Goal: Task Accomplishment & Management: Use online tool/utility

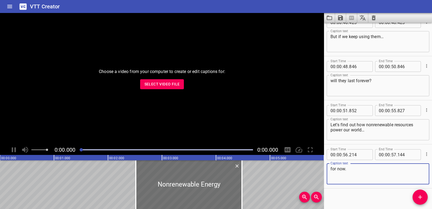
scroll to position [412, 0]
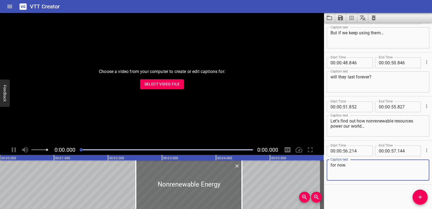
click at [375, 16] on button "Clear captions" at bounding box center [374, 18] width 11 height 10
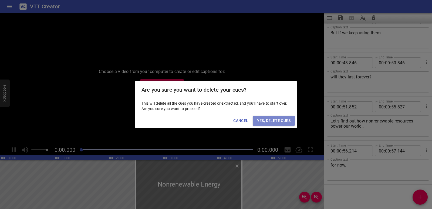
click at [284, 117] on button "Yes, Delete Cues" at bounding box center [274, 121] width 42 height 10
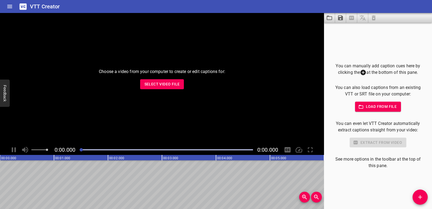
click at [152, 82] on span "Select Video File" at bounding box center [162, 84] width 35 height 7
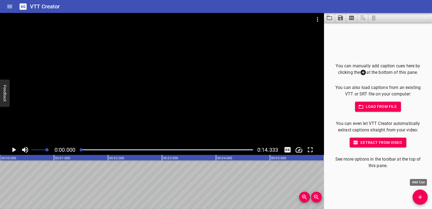
click at [419, 195] on icon "Add Cue" at bounding box center [420, 197] width 6 height 6
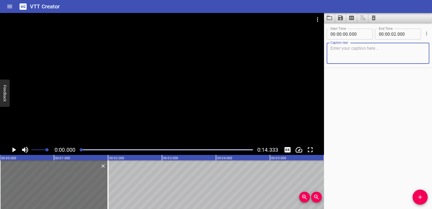
click at [14, 149] on icon "Play/Pause" at bounding box center [14, 149] width 4 height 5
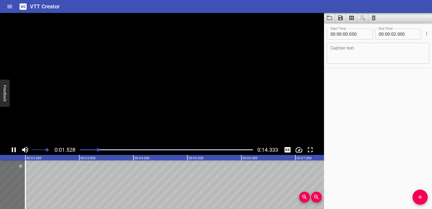
click at [14, 149] on icon "Play/Pause" at bounding box center [14, 150] width 8 height 8
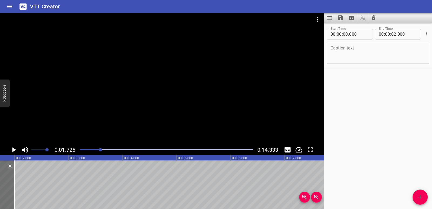
click at [84, 149] on div "Play progress" at bounding box center [13, 149] width 173 height 1
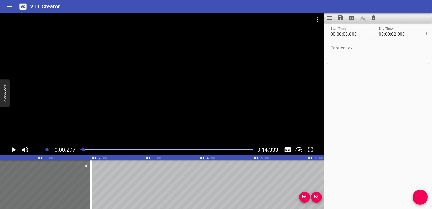
scroll to position [0, 16]
click at [8, 151] on div "0:00.297 0:14.333" at bounding box center [162, 150] width 324 height 10
click at [12, 152] on icon "Play/Pause" at bounding box center [14, 150] width 8 height 8
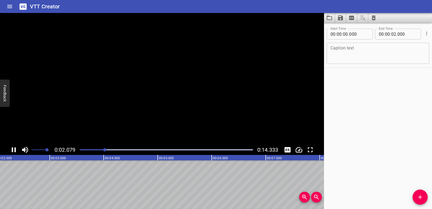
click at [12, 152] on icon "Play/Pause" at bounding box center [14, 149] width 4 height 5
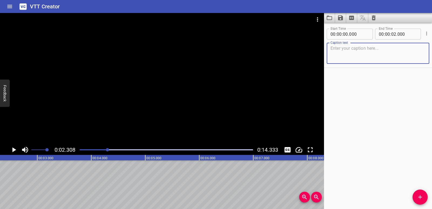
click at [353, 57] on textarea at bounding box center [378, 53] width 95 height 15
paste textarea "To estimate a quotient using friendly numbers and multiplication:"
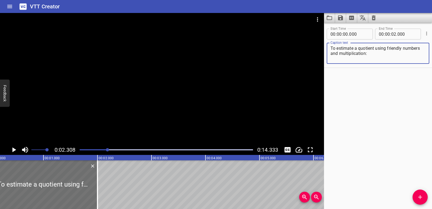
scroll to position [0, 0]
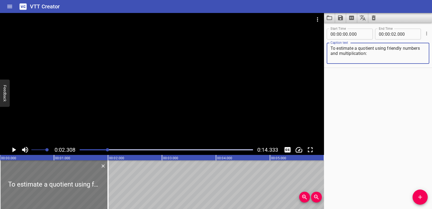
type textarea "To estimate a quotient using friendly numbers and multiplication:"
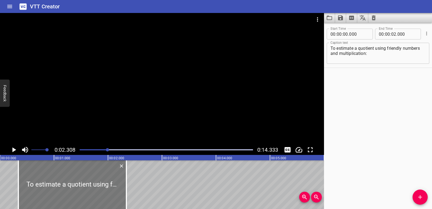
drag, startPoint x: 48, startPoint y: 186, endPoint x: 66, endPoint y: 187, distance: 17.9
click at [66, 187] on div at bounding box center [72, 184] width 108 height 49
type input "340"
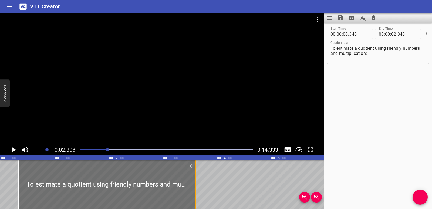
drag, startPoint x: 125, startPoint y: 185, endPoint x: 194, endPoint y: 187, distance: 68.9
click at [194, 187] on div at bounding box center [195, 184] width 5 height 49
type input "03"
type input "615"
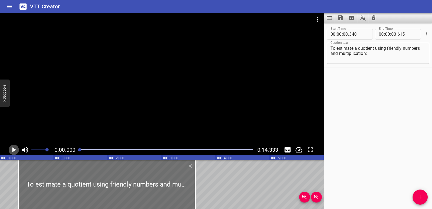
click at [12, 149] on icon "Play/Pause" at bounding box center [14, 149] width 4 height 5
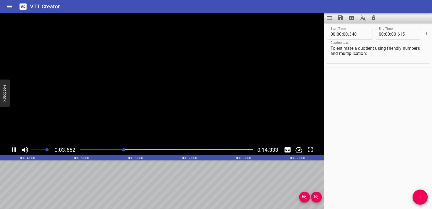
click at [12, 149] on icon "Play/Pause" at bounding box center [14, 149] width 4 height 5
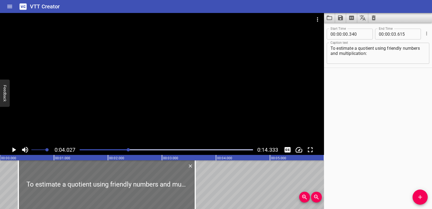
drag, startPoint x: 83, startPoint y: 149, endPoint x: 75, endPoint y: 149, distance: 7.8
click at [75, 149] on div "0:04.027 0:14.333" at bounding box center [162, 150] width 324 height 10
click at [81, 150] on div at bounding box center [166, 150] width 180 height 8
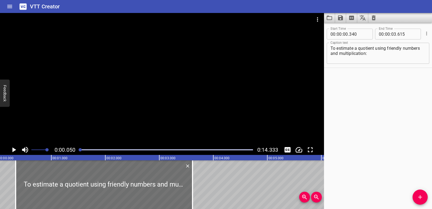
click at [13, 150] on icon "Play/Pause" at bounding box center [14, 149] width 4 height 5
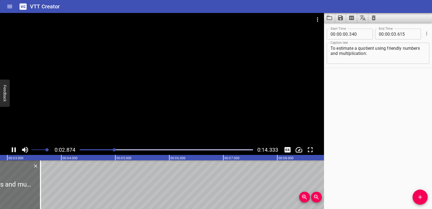
click at [81, 150] on div "Play progress" at bounding box center [27, 149] width 173 height 1
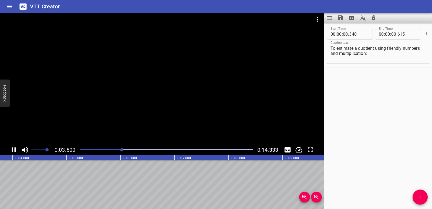
click at [10, 150] on icon "Play/Pause" at bounding box center [14, 150] width 8 height 8
click at [419, 199] on icon "Add Cue" at bounding box center [420, 197] width 6 height 6
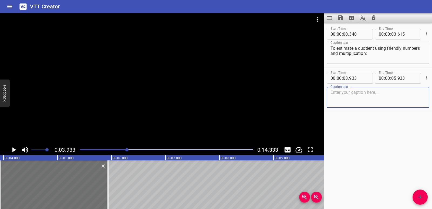
click at [355, 97] on textarea at bounding box center [378, 97] width 95 height 15
paste textarea "Find a multiple of the divisor that is close to the dividend."
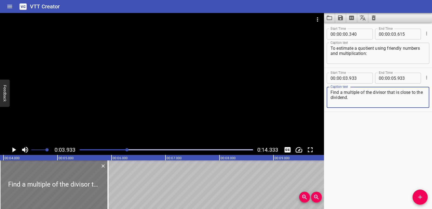
type textarea "Find a multiple of the divisor that is close to the dividend."
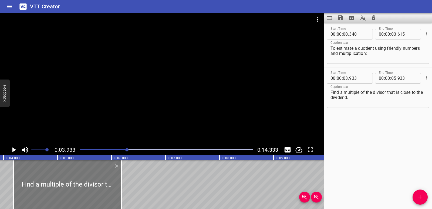
drag, startPoint x: 83, startPoint y: 182, endPoint x: 96, endPoint y: 184, distance: 13.7
click at [96, 184] on div at bounding box center [68, 184] width 108 height 49
type input "04"
type input "183"
type input "06"
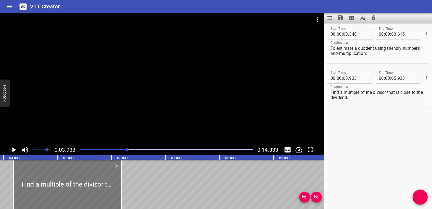
type input "183"
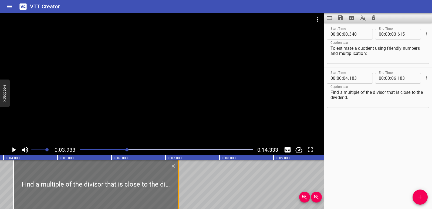
drag, startPoint x: 122, startPoint y: 190, endPoint x: 178, endPoint y: 192, distance: 56.5
click at [178, 192] on div at bounding box center [178, 184] width 1 height 49
type input "07"
type input "233"
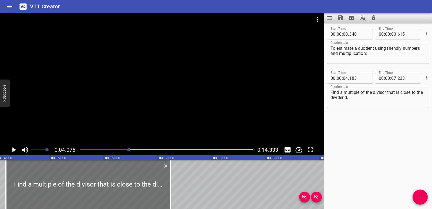
click at [13, 149] on icon "Play/Pause" at bounding box center [14, 149] width 4 height 5
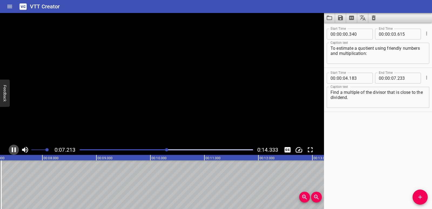
click at [13, 149] on icon "Play/Pause" at bounding box center [14, 149] width 4 height 5
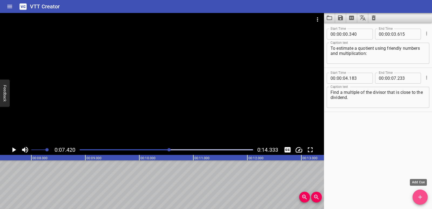
click at [421, 198] on icon "Add Cue" at bounding box center [420, 197] width 6 height 6
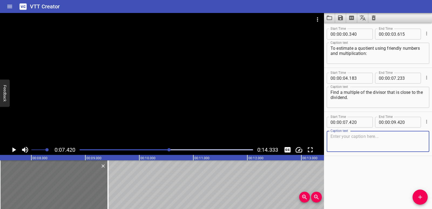
paste textarea "Use that multiple instead of the dividend."
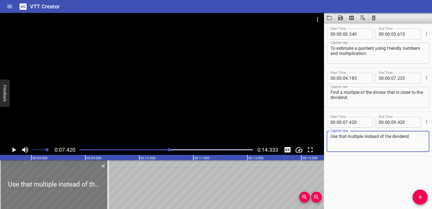
type textarea "Use that multiple instead of the dividend."
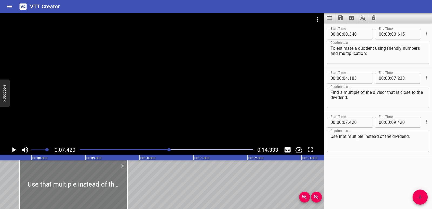
drag, startPoint x: 78, startPoint y: 187, endPoint x: 97, endPoint y: 190, distance: 19.7
click at [97, 190] on div at bounding box center [73, 184] width 108 height 49
type input "780"
drag, startPoint x: 128, startPoint y: 194, endPoint x: 139, endPoint y: 196, distance: 11.7
click at [139, 196] on div at bounding box center [139, 184] width 1 height 49
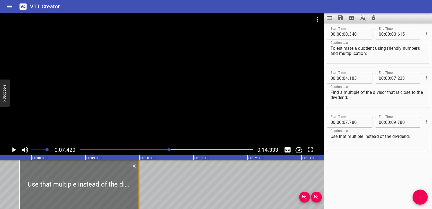
type input "995"
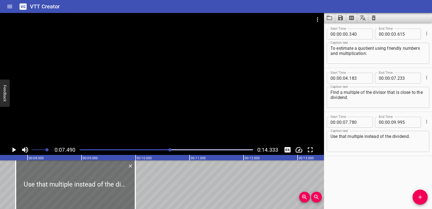
click at [8, 151] on div "0:07.490 0:14.333" at bounding box center [162, 150] width 324 height 10
click at [14, 149] on icon "Play/Pause" at bounding box center [14, 149] width 4 height 5
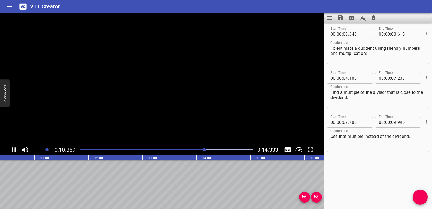
click at [14, 149] on icon "Play/Pause" at bounding box center [14, 150] width 8 height 8
click at [419, 194] on icon "Add Cue" at bounding box center [420, 197] width 6 height 6
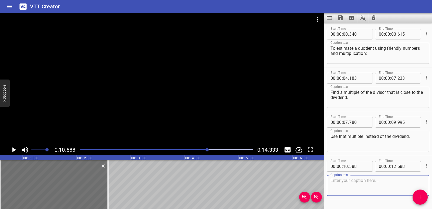
paste textarea "Divide by the divisor to estimate the quotient."
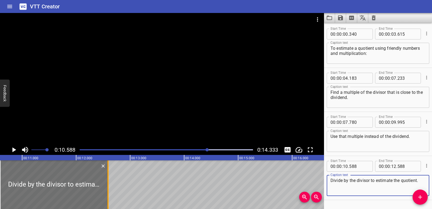
type textarea "Divide by the divisor to estimate the quotient."
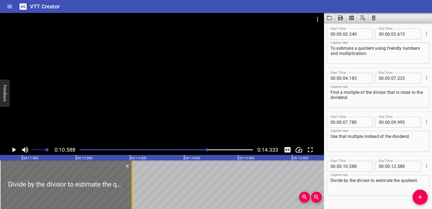
drag, startPoint x: 108, startPoint y: 187, endPoint x: 132, endPoint y: 189, distance: 24.1
click at [132, 189] on div at bounding box center [132, 184] width 1 height 49
type input "13"
type input "033"
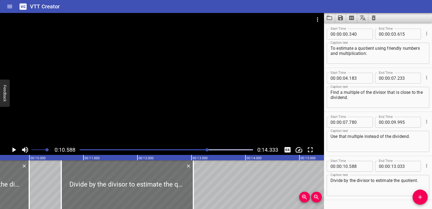
scroll to position [0, 508]
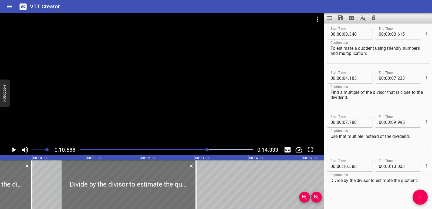
click at [63, 192] on div at bounding box center [61, 184] width 5 height 49
type input "543"
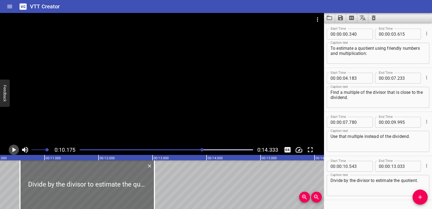
click at [18, 148] on button "Play/Pause" at bounding box center [14, 150] width 10 height 10
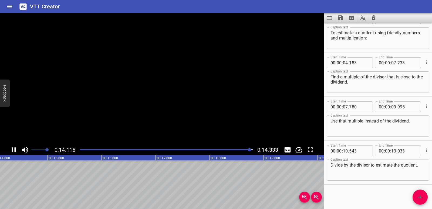
scroll to position [0, 775]
click at [351, 16] on icon "Extract captions from video" at bounding box center [351, 18] width 5 height 4
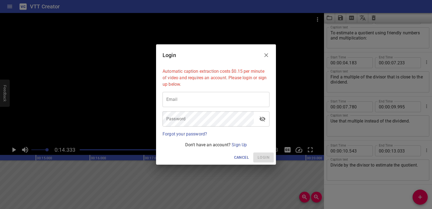
click at [344, 16] on div "Login Automatic caption extraction costs $0.15 per minute of video and requires…" at bounding box center [216, 104] width 432 height 209
click at [244, 158] on span "Cancel" at bounding box center [241, 157] width 15 height 7
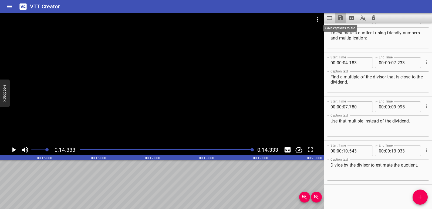
click at [342, 16] on icon "Save captions to file" at bounding box center [340, 17] width 5 height 5
click at [344, 32] on li "Save to VTT file" at bounding box center [355, 30] width 40 height 10
click at [372, 17] on icon "Clear captions" at bounding box center [374, 18] width 6 height 6
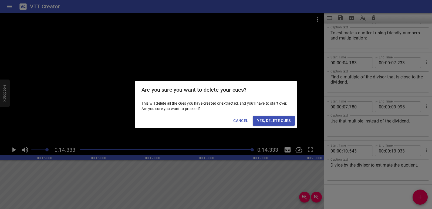
click at [279, 119] on span "Yes, Delete Cues" at bounding box center [274, 120] width 34 height 7
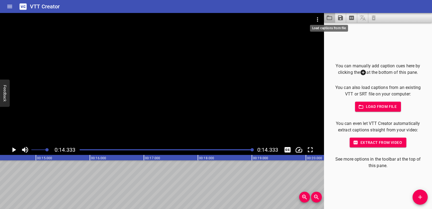
click at [330, 15] on icon "Load captions from file" at bounding box center [329, 18] width 6 height 6
click at [317, 19] on icon "Video Options" at bounding box center [317, 19] width 1 height 4
click at [315, 20] on li "Select New Video File..." at bounding box center [338, 20] width 54 height 10
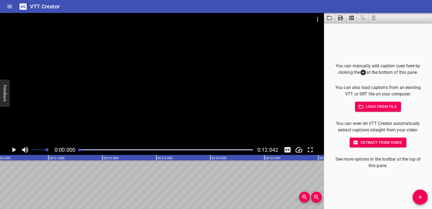
scroll to position [0, 0]
click at [415, 200] on span "Add Cue" at bounding box center [420, 197] width 15 height 6
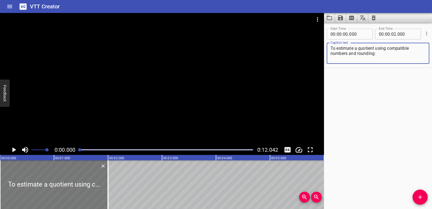
type textarea "To estimate a quotient using compatible numbers and rounding:"
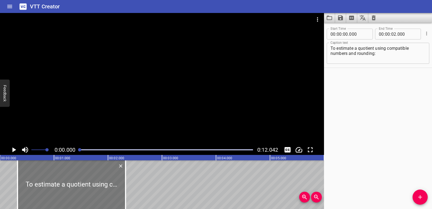
drag, startPoint x: 29, startPoint y: 180, endPoint x: 46, endPoint y: 183, distance: 17.7
click at [46, 183] on div at bounding box center [72, 184] width 108 height 49
type input "325"
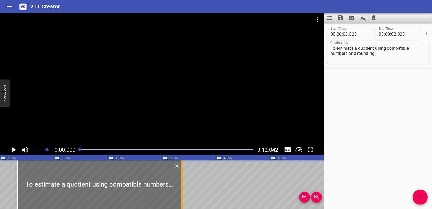
drag, startPoint x: 126, startPoint y: 179, endPoint x: 182, endPoint y: 182, distance: 56.5
click at [182, 182] on div at bounding box center [182, 184] width 1 height 49
type input "03"
type input "370"
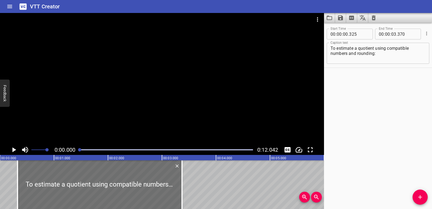
click at [14, 149] on icon "Play/Pause" at bounding box center [14, 149] width 4 height 5
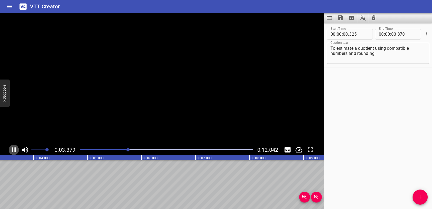
click at [14, 149] on icon "Play/Pause" at bounding box center [14, 150] width 8 height 8
click at [422, 197] on icon "Add Cue" at bounding box center [420, 197] width 4 height 4
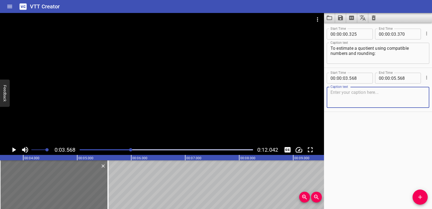
paste textarea "Round the dividend to a number that is easy to divide mentally."
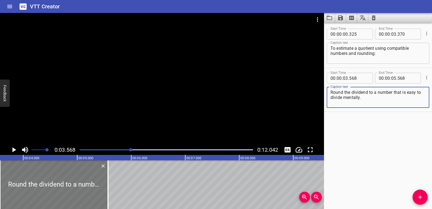
type textarea "Round the dividend to a number that is easy to divide mentally."
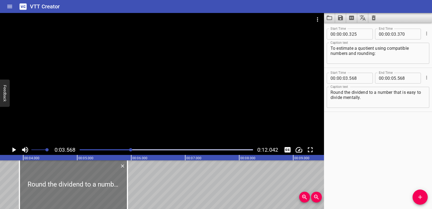
drag, startPoint x: 74, startPoint y: 182, endPoint x: 91, endPoint y: 184, distance: 16.9
click at [91, 184] on div at bounding box center [73, 184] width 108 height 49
type input "928"
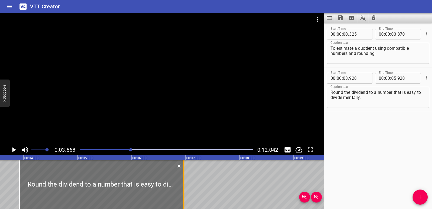
drag, startPoint x: 128, startPoint y: 190, endPoint x: 183, endPoint y: 186, distance: 55.8
click at [183, 186] on div at bounding box center [183, 184] width 5 height 49
type input "06"
type input "973"
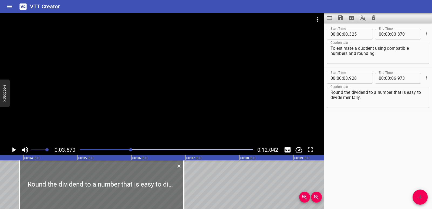
click at [13, 148] on icon "Play/Pause" at bounding box center [14, 149] width 4 height 5
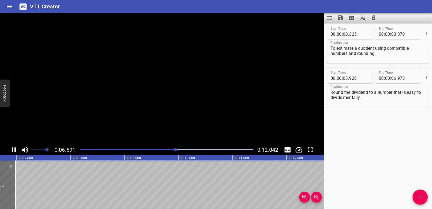
click at [13, 148] on icon "Play/Pause" at bounding box center [14, 150] width 8 height 8
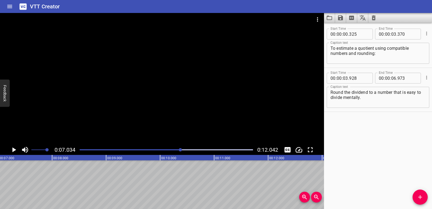
scroll to position [0, 0]
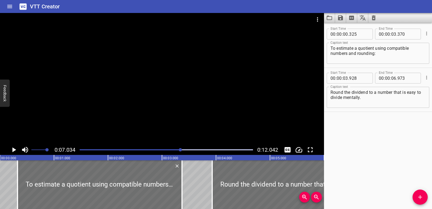
click at [13, 148] on icon "Play/Pause" at bounding box center [14, 149] width 4 height 5
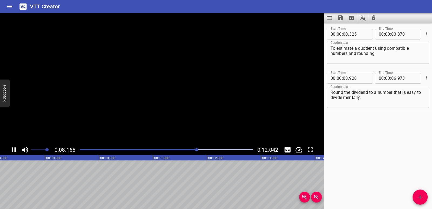
click at [13, 148] on icon "Play/Pause" at bounding box center [14, 149] width 4 height 5
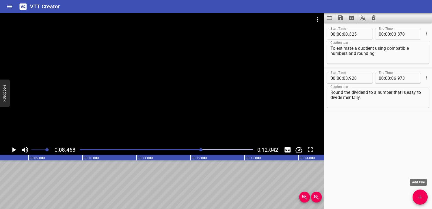
drag, startPoint x: 419, startPoint y: 198, endPoint x: 353, endPoint y: 158, distance: 76.9
click at [419, 198] on icon "Add Cue" at bounding box center [420, 197] width 6 height 6
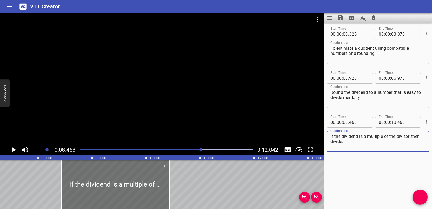
scroll to position [0, 391]
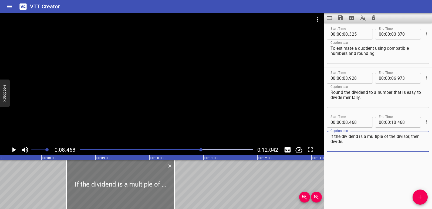
type textarea "If the dividend is a multiple of the divisor, then divide."
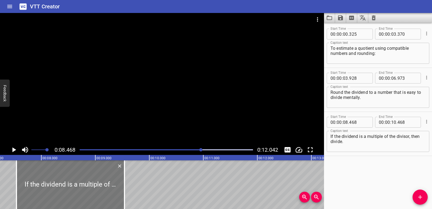
drag, startPoint x: 104, startPoint y: 191, endPoint x: 53, endPoint y: 190, distance: 51.1
click at [53, 190] on div at bounding box center [70, 184] width 108 height 49
type input "07"
type input "523"
type input "09"
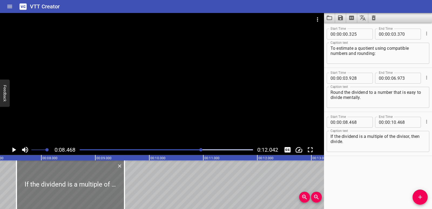
type input "523"
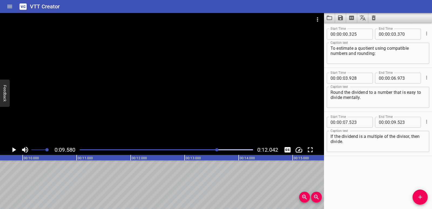
scroll to position [0, 390]
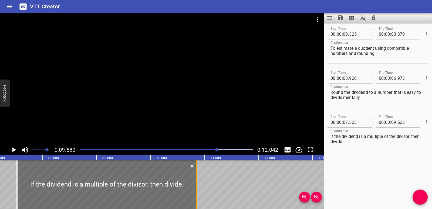
drag, startPoint x: 125, startPoint y: 182, endPoint x: 197, endPoint y: 183, distance: 71.9
click at [197, 183] on div at bounding box center [196, 184] width 1 height 49
type input "10"
type input "853"
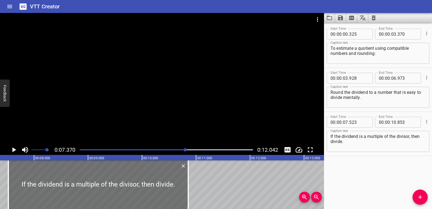
click at [14, 150] on icon "Play/Pause" at bounding box center [14, 149] width 4 height 5
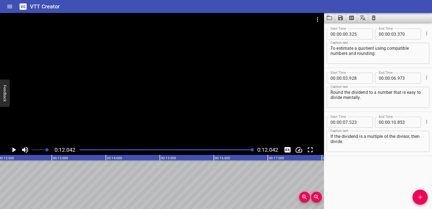
click at [14, 150] on icon "Play/Pause" at bounding box center [14, 149] width 4 height 5
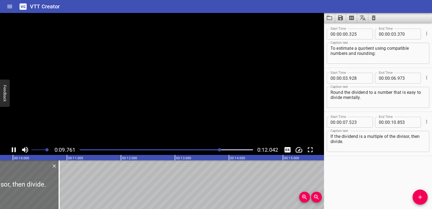
click at [14, 150] on icon "Play/Pause" at bounding box center [14, 150] width 8 height 8
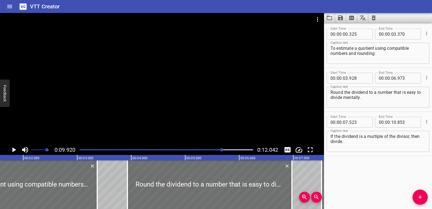
scroll to position [0, 82]
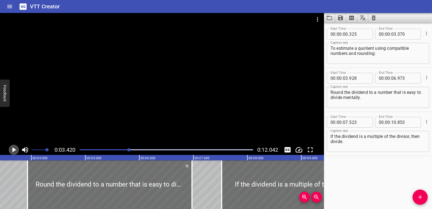
click at [12, 149] on icon "Play/Pause" at bounding box center [14, 149] width 4 height 5
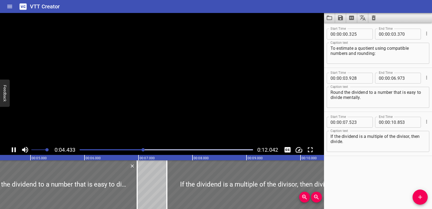
click at [12, 149] on icon "Play/Pause" at bounding box center [14, 149] width 4 height 5
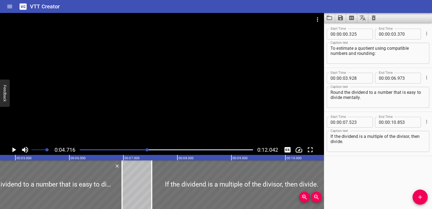
click at [12, 149] on icon "Play/Pause" at bounding box center [14, 149] width 4 height 5
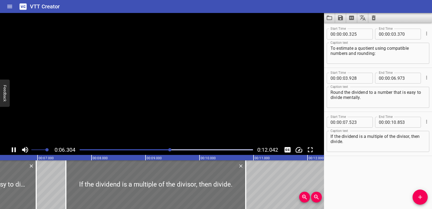
click at [12, 149] on icon "Play/Pause" at bounding box center [14, 149] width 4 height 5
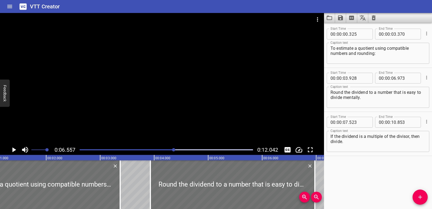
scroll to position [0, 0]
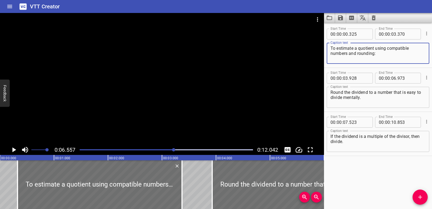
drag, startPoint x: 331, startPoint y: 47, endPoint x: 377, endPoint y: 52, distance: 45.9
click at [377, 52] on textarea "To estimate a quotient using compatible numbers and rounding:" at bounding box center [378, 53] width 95 height 15
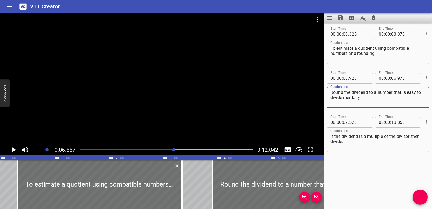
drag, startPoint x: 365, startPoint y: 99, endPoint x: 327, endPoint y: 94, distance: 38.7
click at [327, 94] on div "Start Time 00 : 00 : 03 . 928 Start Time End Time 00 : 00 : 06 . 973 End Time C…" at bounding box center [378, 90] width 108 height 44
paste textarea "To estimate a quotient using compatible numbers and rounding:"
type textarea "To estimate a quotient using compatible numbers and rounding"
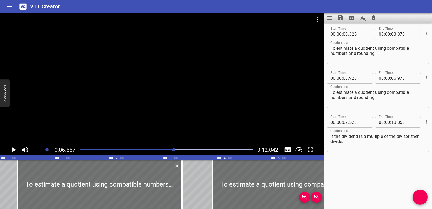
click at [80, 151] on div at bounding box center [166, 150] width 180 height 8
click at [11, 149] on icon "Play/Pause" at bounding box center [14, 150] width 8 height 8
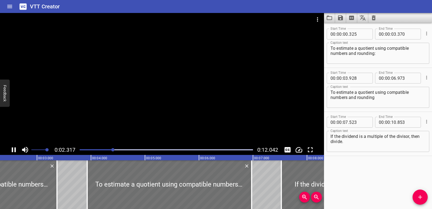
click at [82, 152] on div at bounding box center [166, 150] width 180 height 8
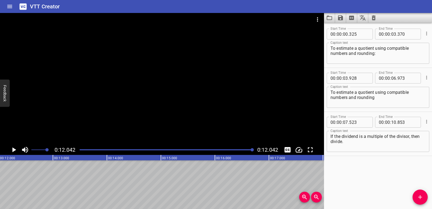
scroll to position [0, 651]
click at [341, 18] on icon "Save captions to file" at bounding box center [340, 17] width 5 height 5
click at [343, 30] on li "Save to VTT file" at bounding box center [355, 30] width 40 height 10
click at [372, 18] on icon "Clear captions" at bounding box center [374, 18] width 6 height 6
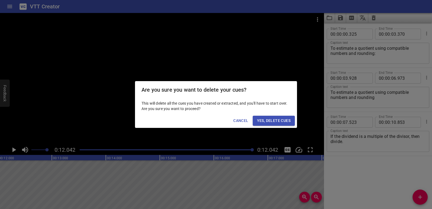
click at [257, 120] on span "Yes, Delete Cues" at bounding box center [274, 120] width 34 height 7
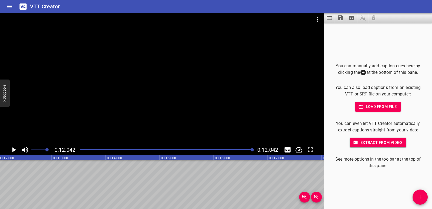
click at [315, 19] on icon "Video Options" at bounding box center [317, 19] width 6 height 6
click at [318, 21] on li "Select New Video File..." at bounding box center [338, 20] width 54 height 10
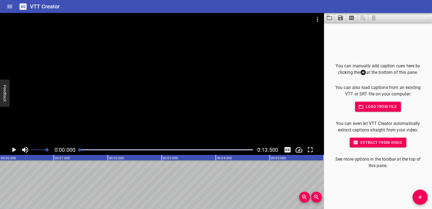
scroll to position [0, 0]
click at [415, 197] on span "Add Cue" at bounding box center [420, 197] width 15 height 6
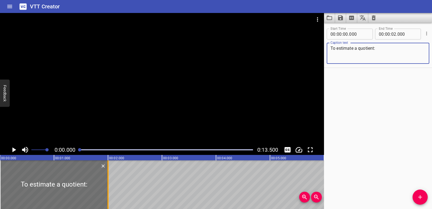
type textarea "To estimate a quotient:"
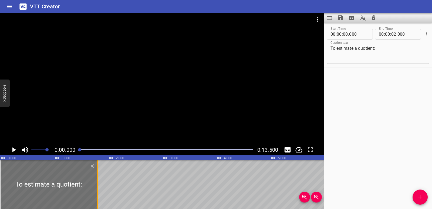
drag, startPoint x: 107, startPoint y: 189, endPoint x: 96, endPoint y: 187, distance: 10.9
click at [96, 187] on div at bounding box center [97, 184] width 5 height 49
type input "01"
type input "800"
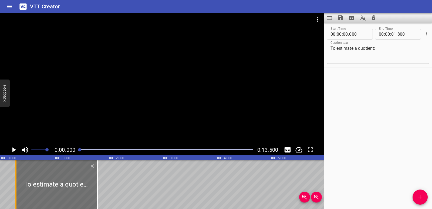
drag, startPoint x: 0, startPoint y: 170, endPoint x: 16, endPoint y: 172, distance: 16.1
click at [16, 172] on div at bounding box center [15, 184] width 1 height 49
type input "295"
click at [10, 149] on icon "Play/Pause" at bounding box center [14, 150] width 8 height 8
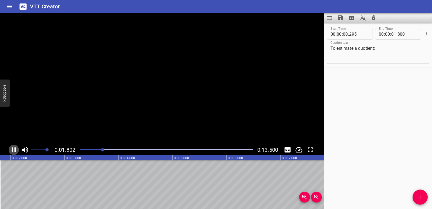
click at [10, 149] on icon "Play/Pause" at bounding box center [14, 150] width 8 height 8
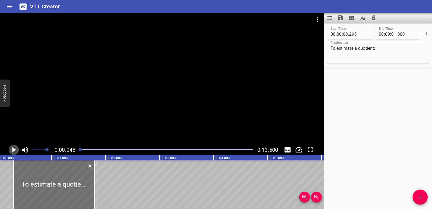
click at [11, 149] on icon "Play/Pause" at bounding box center [14, 150] width 8 height 8
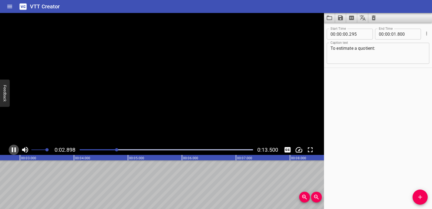
click at [11, 149] on icon "Play/Pause" at bounding box center [14, 150] width 8 height 8
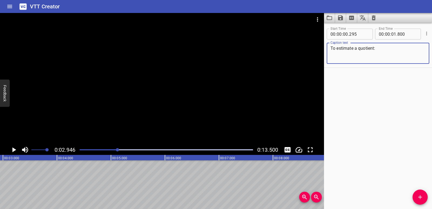
drag, startPoint x: 380, startPoint y: 47, endPoint x: 328, endPoint y: 48, distance: 51.9
click at [328, 48] on div "To estimate a quotient: Caption text" at bounding box center [378, 53] width 103 height 21
paste textarea "Write the division expression."
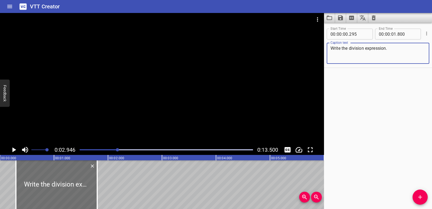
type textarea "Write the division expression."
click at [81, 149] on div "Play progress" at bounding box center [30, 149] width 173 height 1
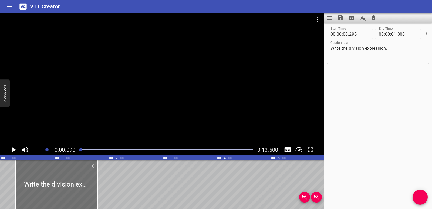
scroll to position [0, 5]
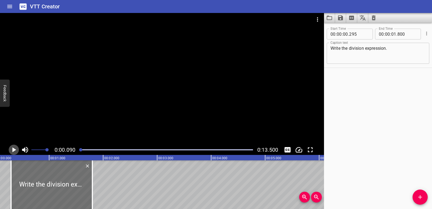
click at [13, 149] on icon "Play/Pause" at bounding box center [14, 149] width 4 height 5
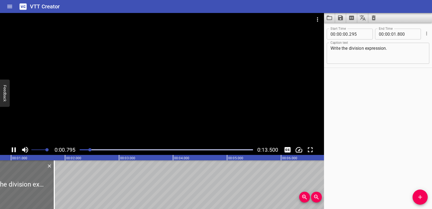
click at [81, 150] on div at bounding box center [166, 150] width 180 height 8
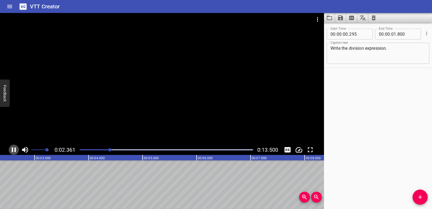
click at [14, 148] on icon "Play/Pause" at bounding box center [14, 150] width 8 height 8
click at [418, 191] on button "Add Cue" at bounding box center [420, 196] width 15 height 15
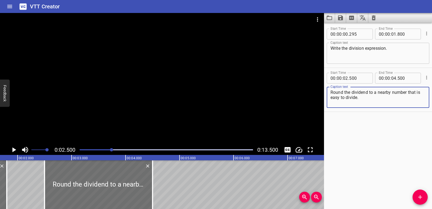
scroll to position [0, 63]
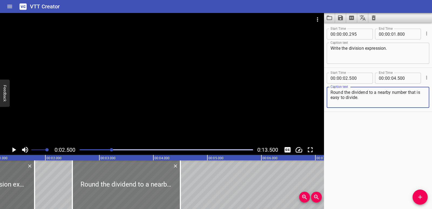
type textarea "Round the dividend to a nearby number that is easy to divide."
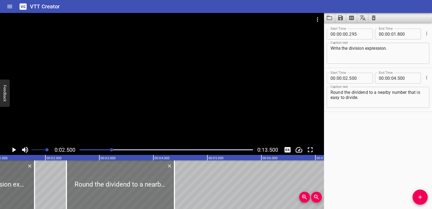
drag, startPoint x: 90, startPoint y: 188, endPoint x: 84, endPoint y: 187, distance: 5.9
click at [84, 187] on div at bounding box center [120, 184] width 108 height 49
type input "390"
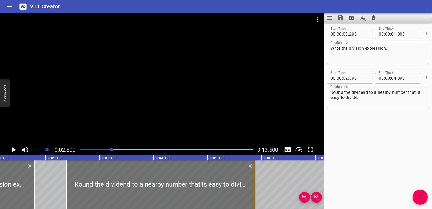
drag, startPoint x: 175, startPoint y: 183, endPoint x: 256, endPoint y: 180, distance: 80.8
click at [256, 180] on div at bounding box center [255, 184] width 5 height 49
type input "05"
type input "885"
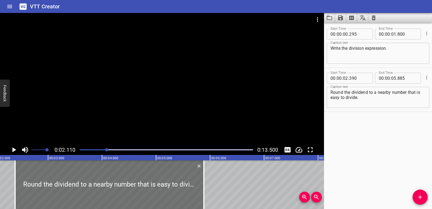
click at [14, 148] on icon "Play/Pause" at bounding box center [14, 150] width 8 height 8
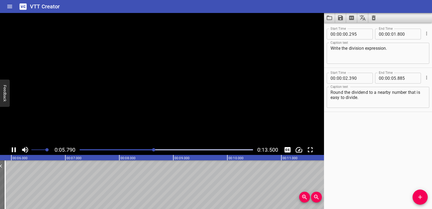
click at [14, 148] on icon "Play/Pause" at bounding box center [14, 150] width 8 height 8
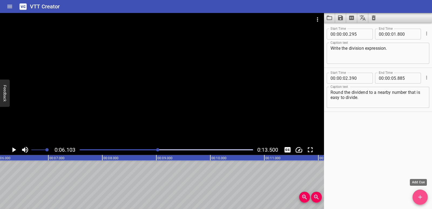
click at [423, 197] on icon "Add Cue" at bounding box center [420, 197] width 6 height 6
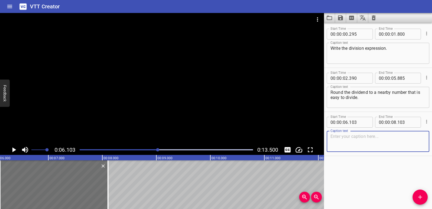
paste textarea "If the dividend is a multiple of the divisor, then divide."
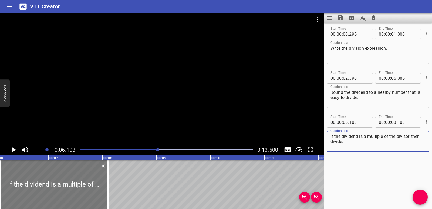
type textarea "If the dividend is a multiple of the divisor, then divide."
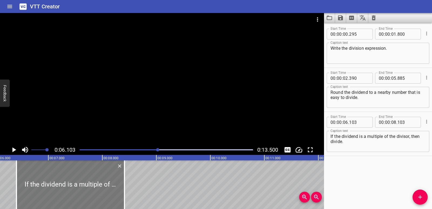
drag, startPoint x: 63, startPoint y: 182, endPoint x: 68, endPoint y: 182, distance: 5.2
click at [68, 182] on div at bounding box center [70, 184] width 108 height 49
type input "408"
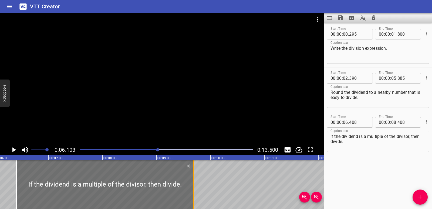
drag, startPoint x: 146, startPoint y: 182, endPoint x: 194, endPoint y: 182, distance: 48.6
click at [194, 182] on div at bounding box center [193, 184] width 5 height 49
type input "09"
type input "683"
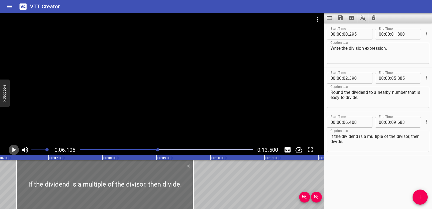
click at [13, 148] on icon "Play/Pause" at bounding box center [14, 149] width 4 height 5
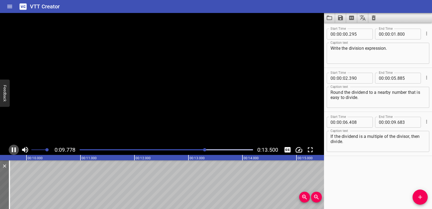
click at [13, 148] on icon "Play/Pause" at bounding box center [14, 149] width 4 height 5
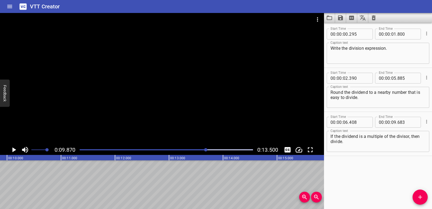
click at [414, 197] on span "Add Cue" at bounding box center [420, 197] width 15 height 6
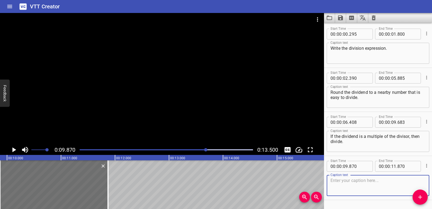
paste textarea "Decide if your answer is reasonable."
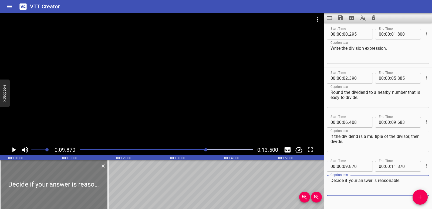
type textarea "Decide if your answer is reasonable."
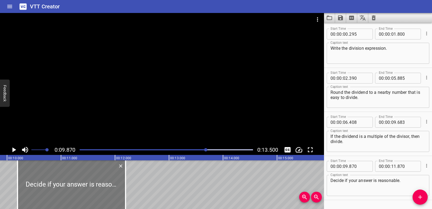
drag, startPoint x: 67, startPoint y: 190, endPoint x: 84, endPoint y: 192, distance: 17.7
click at [84, 192] on div at bounding box center [72, 184] width 108 height 49
type input "10"
type input "195"
type input "12"
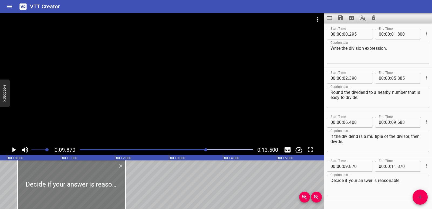
type input "195"
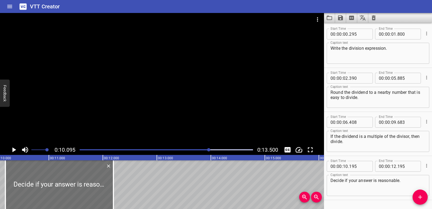
click at [11, 154] on button "Play/Pause" at bounding box center [14, 150] width 10 height 10
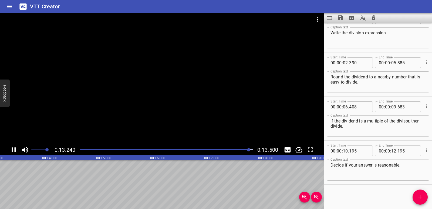
scroll to position [0, 729]
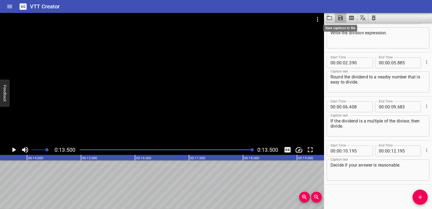
click at [341, 16] on icon "Save captions to file" at bounding box center [340, 17] width 5 height 5
click at [347, 31] on li "Save to VTT file" at bounding box center [355, 30] width 40 height 10
click at [315, 21] on icon "Video Options" at bounding box center [317, 19] width 6 height 6
click at [326, 18] on li "Select New Video File..." at bounding box center [338, 20] width 54 height 10
click at [375, 16] on div at bounding box center [216, 104] width 432 height 209
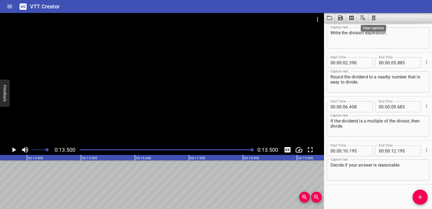
click at [374, 21] on icon "Clear captions" at bounding box center [374, 18] width 6 height 6
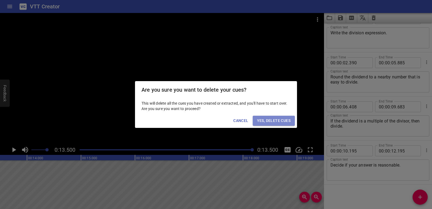
click at [289, 118] on span "Yes, Delete Cues" at bounding box center [274, 120] width 34 height 7
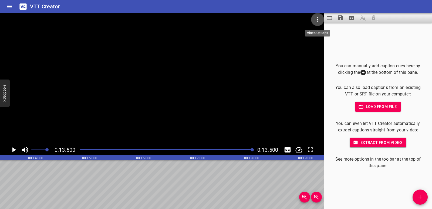
click at [316, 18] on icon "Video Options" at bounding box center [317, 19] width 6 height 6
click at [324, 20] on li "Select New Video File..." at bounding box center [338, 20] width 54 height 10
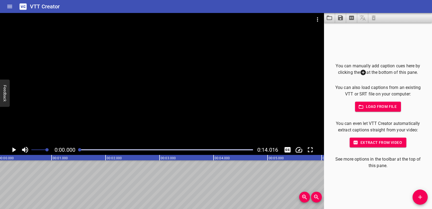
scroll to position [0, 0]
click at [416, 197] on span "Add Cue" at bounding box center [420, 197] width 15 height 6
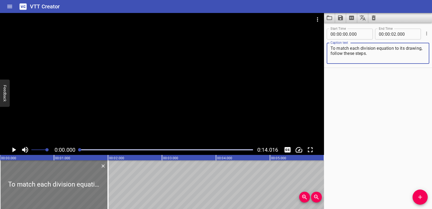
type textarea "To match each division equation to its drawing, follow these steps."
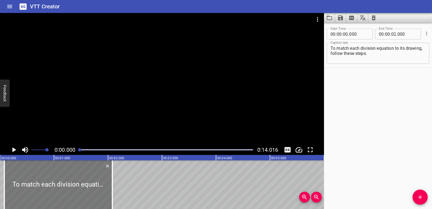
click at [76, 174] on div at bounding box center [58, 184] width 108 height 49
type input "080"
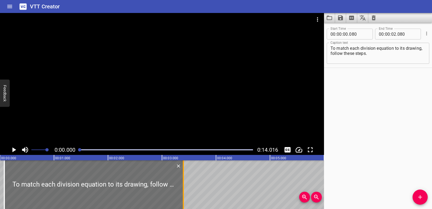
drag, startPoint x: 142, startPoint y: 181, endPoint x: 184, endPoint y: 181, distance: 41.9
click at [184, 181] on div at bounding box center [183, 184] width 5 height 49
type input "03"
type input "395"
click at [96, 187] on div at bounding box center [93, 184] width 179 height 49
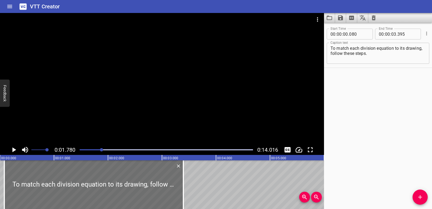
click at [14, 148] on icon "Play/Pause" at bounding box center [14, 149] width 4 height 5
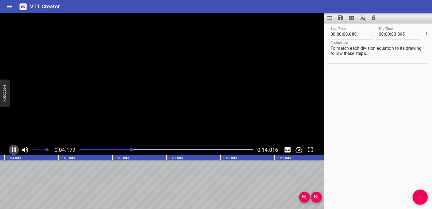
click at [14, 148] on icon "Play/Pause" at bounding box center [14, 150] width 8 height 8
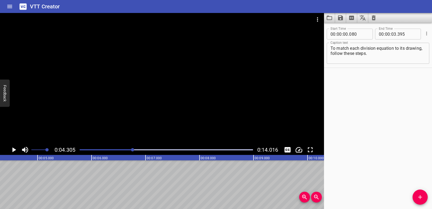
scroll to position [0, 138]
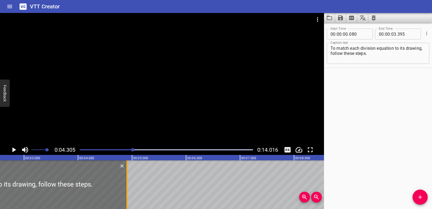
drag, startPoint x: 46, startPoint y: 186, endPoint x: 129, endPoint y: 186, distance: 82.7
click at [129, 186] on div at bounding box center [126, 184] width 5 height 49
type input "04"
type input "935"
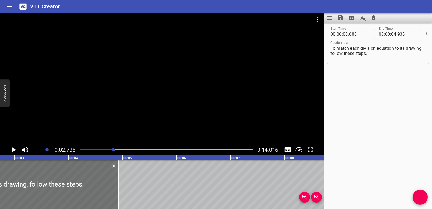
click at [13, 143] on div at bounding box center [162, 79] width 324 height 132
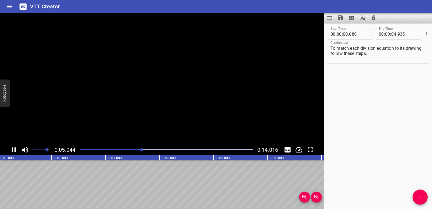
click at [13, 146] on icon "Play/Pause" at bounding box center [14, 150] width 8 height 8
click at [416, 196] on span "Add Cue" at bounding box center [420, 197] width 15 height 6
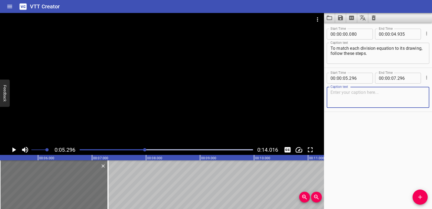
paste textarea "Find the total number, which is the number you are dividing."
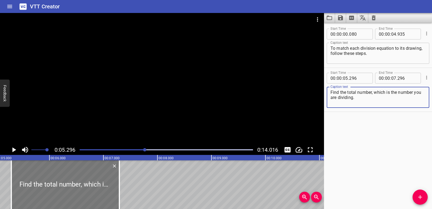
type textarea "Find the total number, which is the number you are dividing."
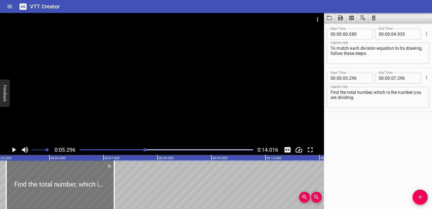
drag, startPoint x: 62, startPoint y: 189, endPoint x: 57, endPoint y: 189, distance: 5.1
click at [57, 189] on div at bounding box center [60, 184] width 108 height 49
type input "201"
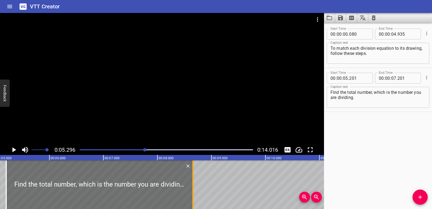
drag, startPoint x: 116, startPoint y: 183, endPoint x: 194, endPoint y: 182, distance: 78.6
click at [194, 182] on div at bounding box center [192, 184] width 5 height 49
type input "08"
type input "656"
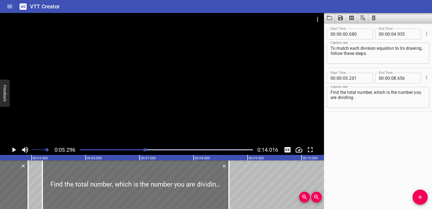
scroll to position [0, 202]
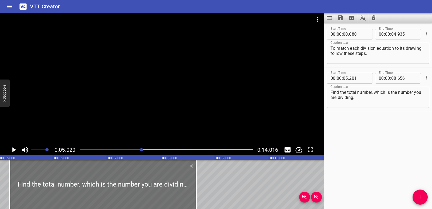
click at [19, 149] on div "0:05.020 0:14.016" at bounding box center [162, 150] width 324 height 10
click at [14, 148] on icon "Play/Pause" at bounding box center [14, 149] width 4 height 5
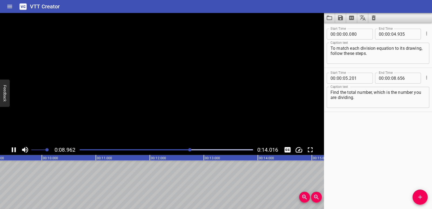
click at [14, 148] on icon "Play/Pause" at bounding box center [14, 150] width 8 height 8
click at [419, 198] on icon "Add Cue" at bounding box center [420, 197] width 6 height 6
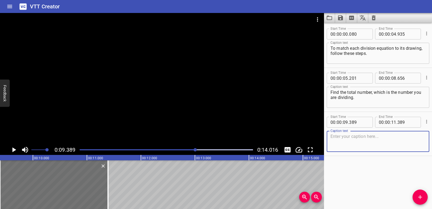
paste textarea "Find the number of groups, which is the number you are dividing by."
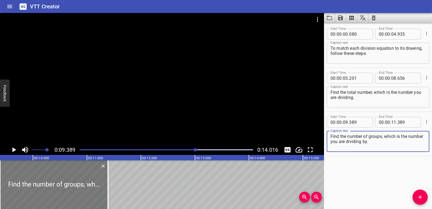
type textarea "Find the number of groups, which is the number you are dividing by."
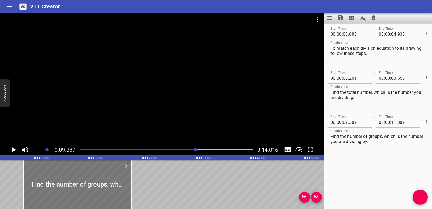
drag, startPoint x: 75, startPoint y: 187, endPoint x: 91, endPoint y: 187, distance: 16.5
click at [91, 187] on div at bounding box center [78, 184] width 108 height 49
type input "824"
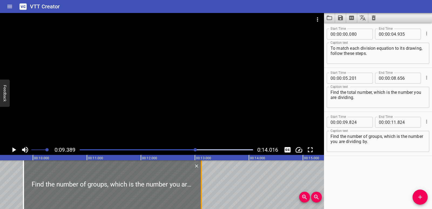
drag, startPoint x: 169, startPoint y: 189, endPoint x: 201, endPoint y: 183, distance: 32.7
click at [201, 183] on div at bounding box center [201, 184] width 1 height 49
type input "13"
type input "119"
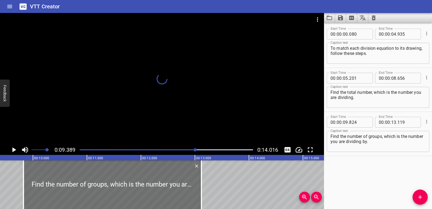
click at [13, 150] on icon "Play/Pause" at bounding box center [14, 149] width 4 height 5
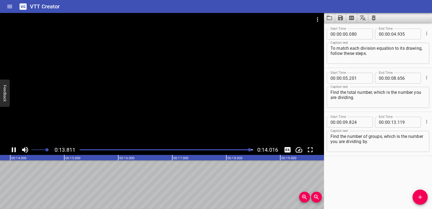
scroll to position [0, 757]
click at [341, 18] on icon "Save captions to file" at bounding box center [340, 17] width 5 height 5
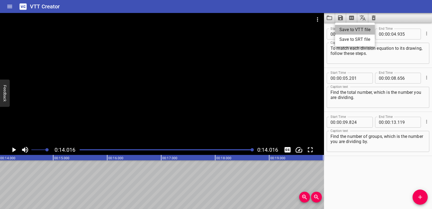
click at [348, 28] on li "Save to VTT file" at bounding box center [355, 30] width 40 height 10
click at [373, 17] on icon "Clear captions" at bounding box center [374, 17] width 4 height 5
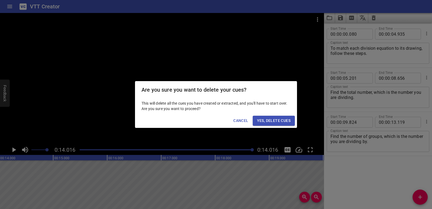
click at [290, 122] on span "Yes, Delete Cues" at bounding box center [274, 120] width 34 height 7
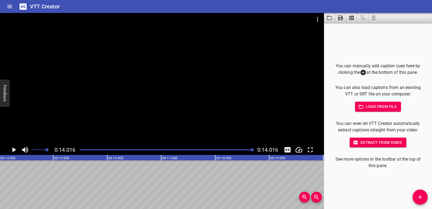
click at [317, 22] on icon "Video Options" at bounding box center [317, 19] width 6 height 6
click at [317, 22] on li "Select New Video File..." at bounding box center [338, 20] width 54 height 10
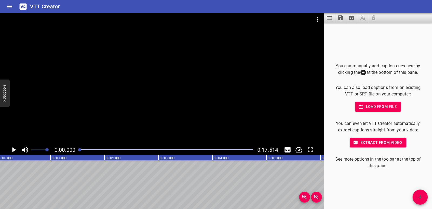
scroll to position [0, 0]
click at [421, 204] on button "Add Cue" at bounding box center [420, 196] width 15 height 15
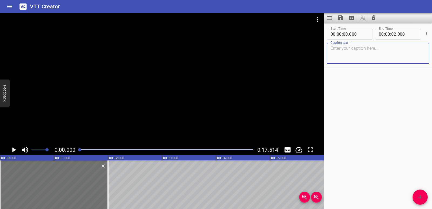
paste textarea "To find which word problem matches a division equation and its drawing:"
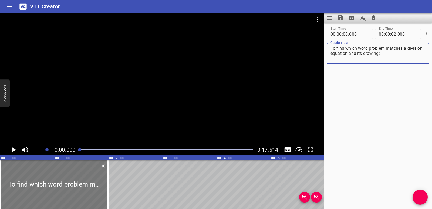
type textarea "To find which word problem matches a division equation and its drawing:"
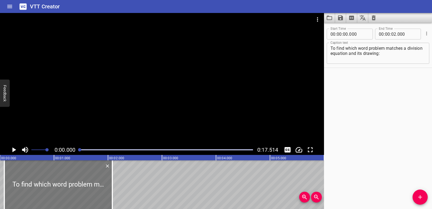
click at [64, 192] on div at bounding box center [58, 184] width 108 height 49
type input "080"
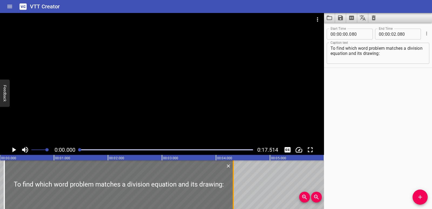
drag, startPoint x: 119, startPoint y: 182, endPoint x: 232, endPoint y: 182, distance: 113.2
click at [232, 182] on div at bounding box center [233, 184] width 5 height 49
type input "04"
type input "320"
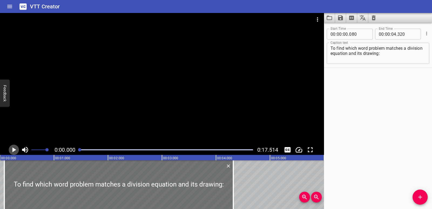
click at [11, 149] on icon "Play/Pause" at bounding box center [14, 150] width 8 height 8
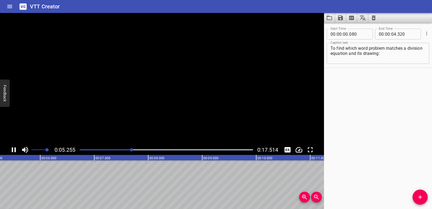
click at [14, 150] on icon "Play/Pause" at bounding box center [14, 150] width 8 height 8
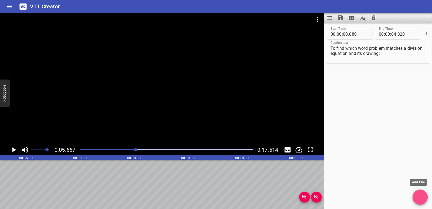
click at [419, 200] on icon "Add Cue" at bounding box center [420, 197] width 6 height 6
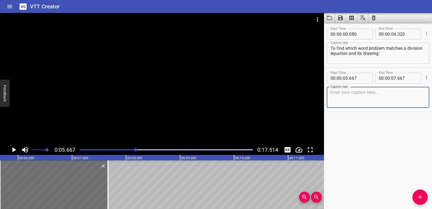
paste textarea "Identify what you know."
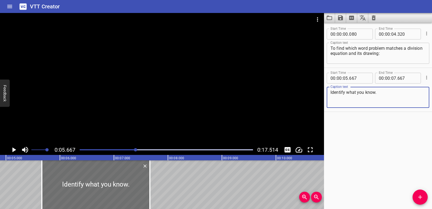
scroll to position [0, 231]
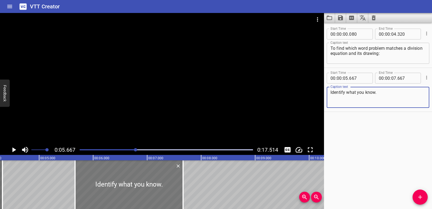
type textarea "Identify what you know."
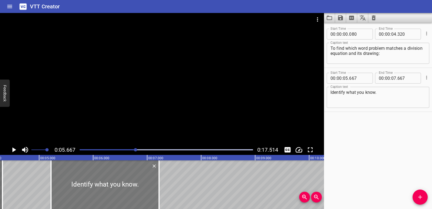
drag, startPoint x: 145, startPoint y: 189, endPoint x: 120, endPoint y: 188, distance: 24.1
click at [120, 188] on div at bounding box center [105, 184] width 108 height 49
type input "222"
drag, startPoint x: 51, startPoint y: 180, endPoint x: 54, endPoint y: 180, distance: 3.0
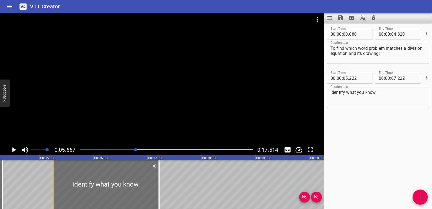
click at [54, 180] on div at bounding box center [53, 184] width 1 height 49
type input "277"
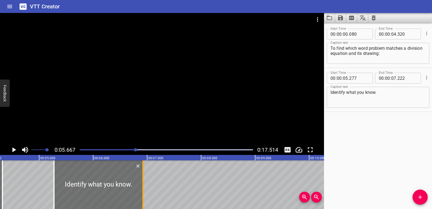
drag, startPoint x: 158, startPoint y: 183, endPoint x: 142, endPoint y: 183, distance: 16.2
click at [142, 183] on div at bounding box center [142, 184] width 5 height 49
type input "06"
type input "922"
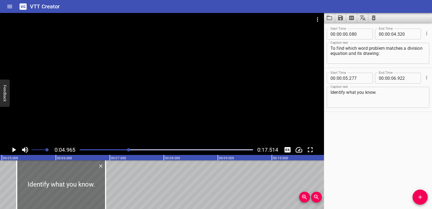
click at [11, 150] on icon "Play/Pause" at bounding box center [14, 150] width 8 height 8
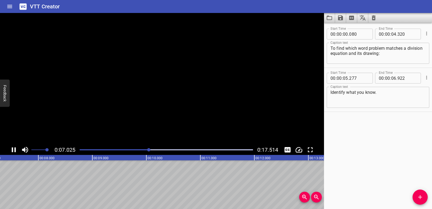
click at [11, 150] on icon "Play/Pause" at bounding box center [14, 150] width 8 height 8
click at [423, 194] on icon "Add Cue" at bounding box center [420, 197] width 6 height 6
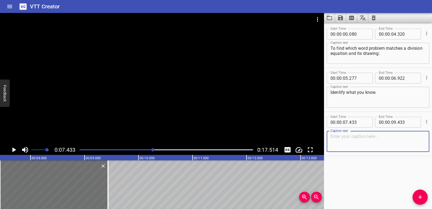
paste textarea "Find the total."
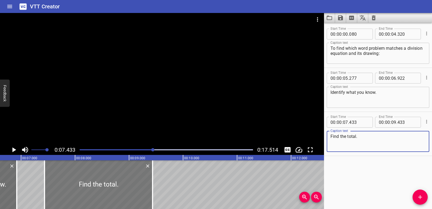
type textarea "Find the total."
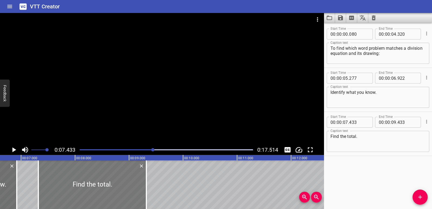
drag, startPoint x: 84, startPoint y: 193, endPoint x: 78, endPoint y: 193, distance: 6.2
click at [78, 193] on div at bounding box center [92, 184] width 108 height 49
type input "318"
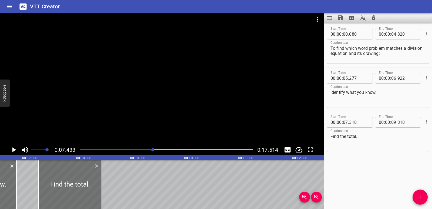
drag, startPoint x: 145, startPoint y: 185, endPoint x: 100, endPoint y: 180, distance: 45.1
click at [100, 180] on div at bounding box center [101, 184] width 5 height 49
type input "08"
type input "488"
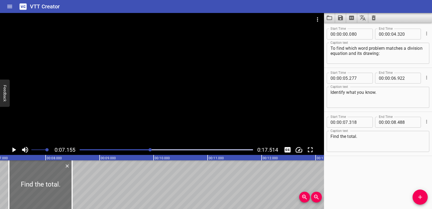
click at [11, 143] on div at bounding box center [162, 79] width 324 height 132
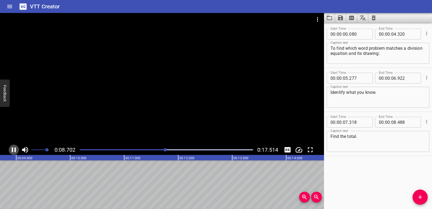
click at [14, 146] on icon "Play/Pause" at bounding box center [14, 150] width 8 height 8
click at [423, 195] on icon "Add Cue" at bounding box center [420, 197] width 6 height 6
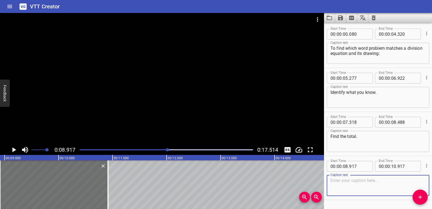
paste textarea "Find the number being divided."
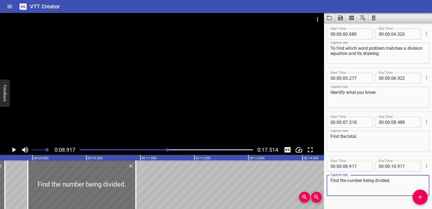
scroll to position [0, 443]
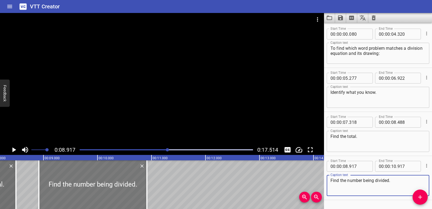
type textarea "Find the number being divided."
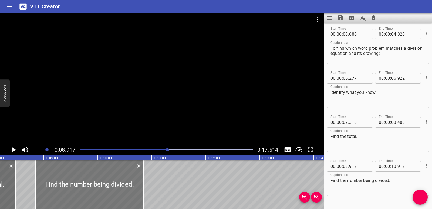
drag, startPoint x: 81, startPoint y: 199, endPoint x: 78, endPoint y: 199, distance: 3.3
click at [78, 199] on div at bounding box center [90, 184] width 108 height 49
type input "857"
drag, startPoint x: 144, startPoint y: 187, endPoint x: 128, endPoint y: 185, distance: 16.4
click at [128, 185] on div at bounding box center [127, 184] width 1 height 49
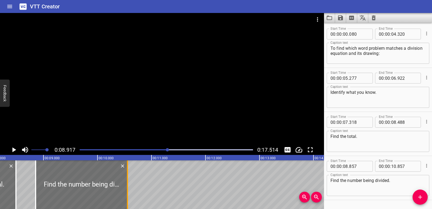
type input "557"
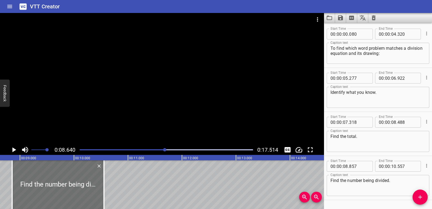
scroll to position [0, 467]
click at [16, 148] on icon "Play/Pause" at bounding box center [14, 150] width 8 height 8
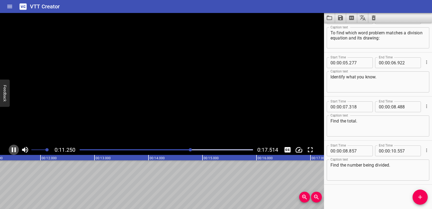
click at [16, 148] on icon "Play/Pause" at bounding box center [14, 149] width 4 height 5
click at [417, 192] on button "Add Cue" at bounding box center [420, 196] width 15 height 15
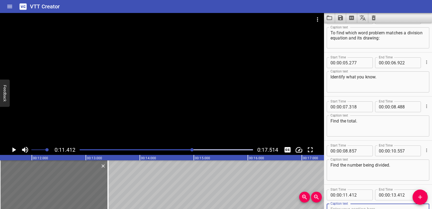
scroll to position [18, 0]
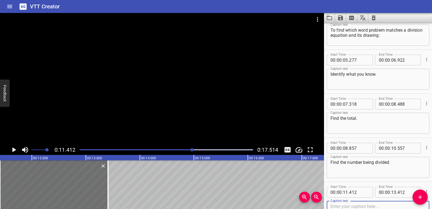
paste textarea "Look for the word problem that matches the total and the number being divided."
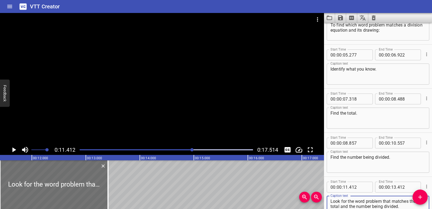
type textarea "Look for the word problem that matches the total and the number being divided."
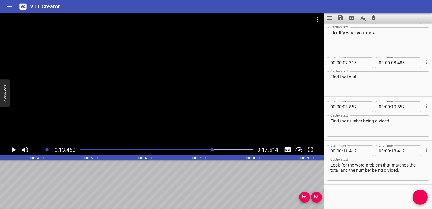
drag, startPoint x: 108, startPoint y: 188, endPoint x: 113, endPoint y: 188, distance: 5.4
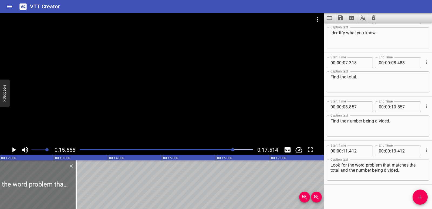
scroll to position [0, 612]
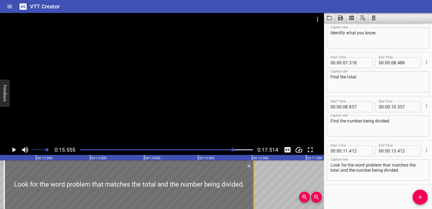
drag, startPoint x: 111, startPoint y: 185, endPoint x: 253, endPoint y: 182, distance: 141.6
click at [253, 182] on div at bounding box center [253, 184] width 5 height 49
type input "16"
type input "032"
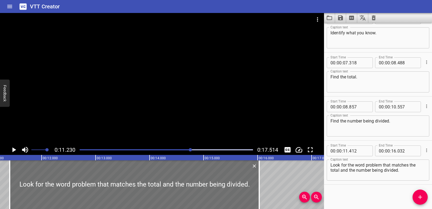
click at [13, 149] on icon "Play/Pause" at bounding box center [14, 149] width 4 height 5
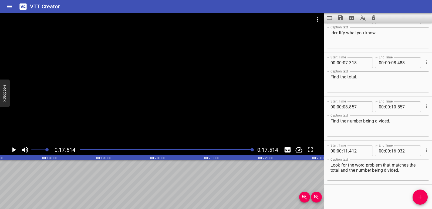
scroll to position [0, 946]
click at [344, 17] on button "Save captions to file" at bounding box center [340, 18] width 11 height 10
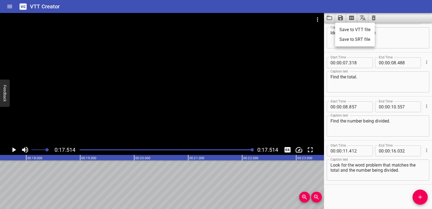
click at [346, 31] on li "Save to VTT file" at bounding box center [355, 30] width 40 height 10
click at [287, 47] on div at bounding box center [162, 79] width 324 height 132
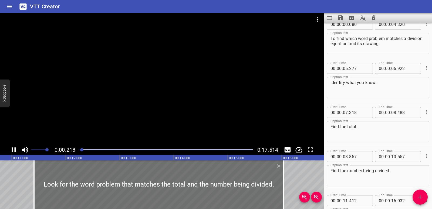
scroll to position [0, 0]
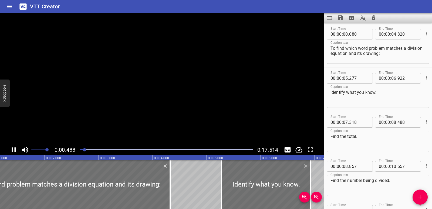
click at [374, 18] on icon "Clear captions" at bounding box center [374, 18] width 6 height 6
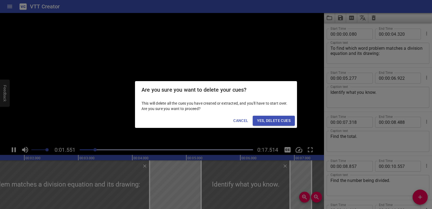
click at [280, 120] on span "Yes, Delete Cues" at bounding box center [274, 120] width 34 height 7
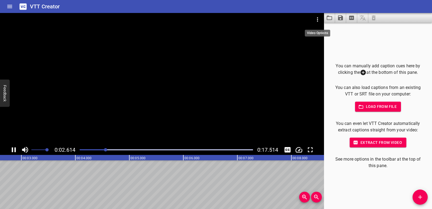
click at [319, 19] on icon "Video Options" at bounding box center [317, 19] width 6 height 6
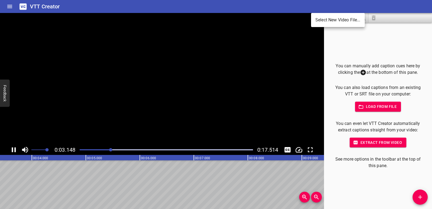
click at [318, 21] on li "Select New Video File..." at bounding box center [338, 20] width 54 height 10
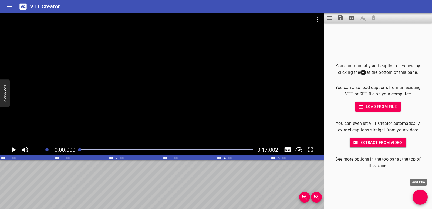
click at [425, 197] on span "Add Cue" at bounding box center [420, 197] width 15 height 6
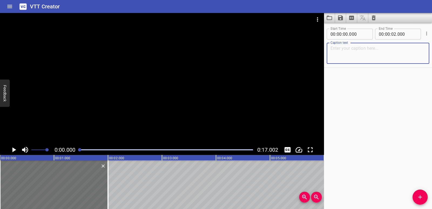
paste textarea "Use a model to make sure the shares are equal."
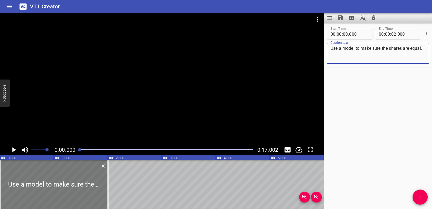
type textarea "Use a model to make sure the shares are equal."
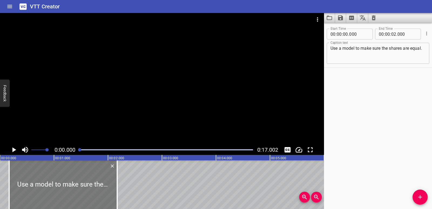
drag, startPoint x: 69, startPoint y: 177, endPoint x: 78, endPoint y: 177, distance: 9.5
click at [78, 177] on div at bounding box center [63, 184] width 108 height 49
type input "175"
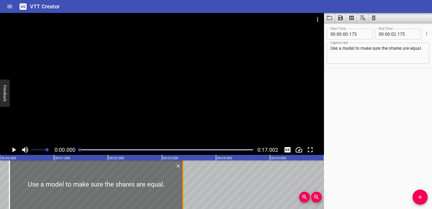
drag, startPoint x: 118, startPoint y: 179, endPoint x: 182, endPoint y: 176, distance: 63.5
click at [182, 176] on div at bounding box center [182, 184] width 5 height 49
type input "03"
type input "385"
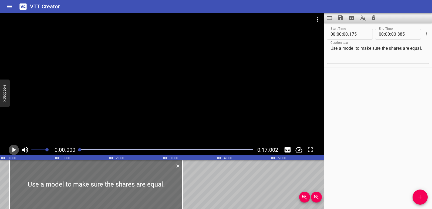
click at [14, 149] on icon "Play/Pause" at bounding box center [14, 149] width 4 height 5
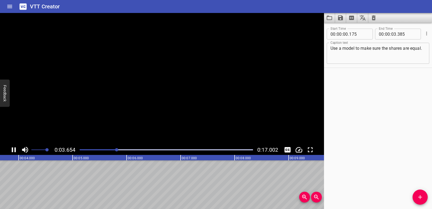
click at [14, 149] on icon "Play/Pause" at bounding box center [14, 150] width 8 height 8
click at [426, 199] on span "Add Cue" at bounding box center [420, 197] width 15 height 6
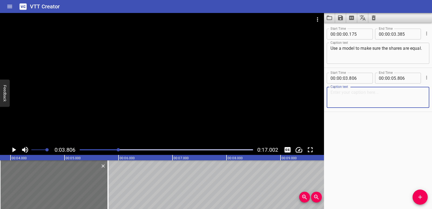
paste textarea "Draw groups to show the number of shares."
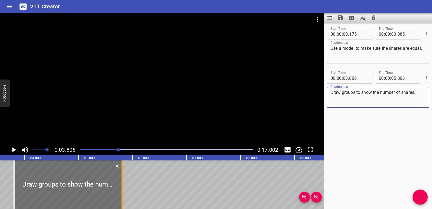
type textarea "Draw groups to show the number of shares."
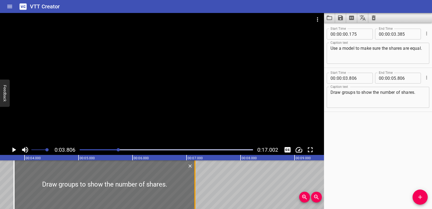
drag, startPoint x: 123, startPoint y: 187, endPoint x: 196, endPoint y: 180, distance: 73.3
click at [196, 180] on div at bounding box center [194, 184] width 5 height 49
type input "07"
type input "156"
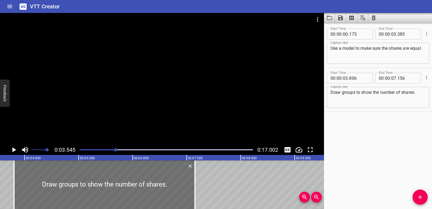
click at [14, 150] on icon "Play/Pause" at bounding box center [14, 149] width 4 height 5
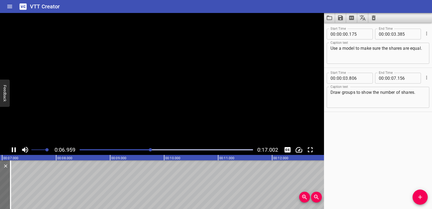
click at [14, 150] on icon "Play/Pause" at bounding box center [14, 150] width 8 height 8
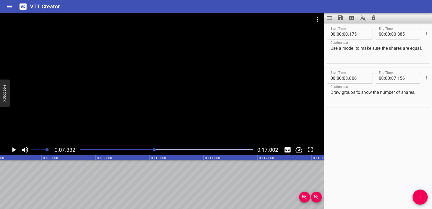
scroll to position [0, 396]
click at [424, 196] on span "Add Cue" at bounding box center [420, 197] width 15 height 6
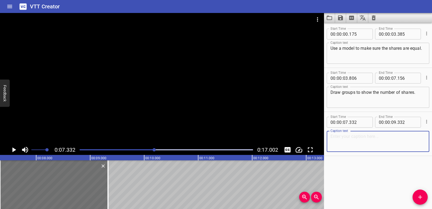
paste textarea "Put one item in each group at a time. Keep going until all the items are shared."
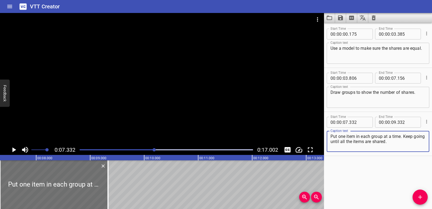
scroll to position [0, 385]
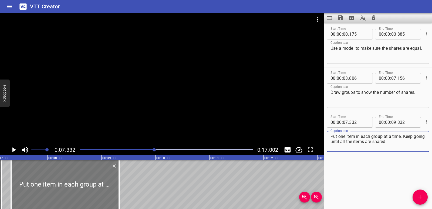
type textarea "Put one item in each group at a time. Keep going until all the items are shared."
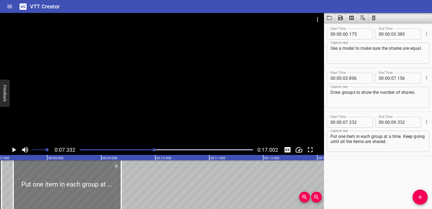
click at [71, 192] on div at bounding box center [67, 184] width 108 height 49
type input "372"
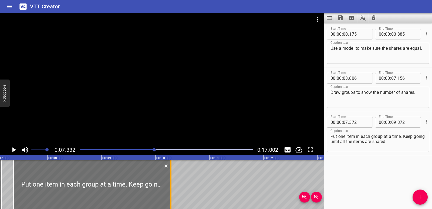
drag, startPoint x: 122, startPoint y: 184, endPoint x: 171, endPoint y: 183, distance: 49.2
click at [171, 183] on div at bounding box center [170, 184] width 1 height 49
type input "10"
type input "292"
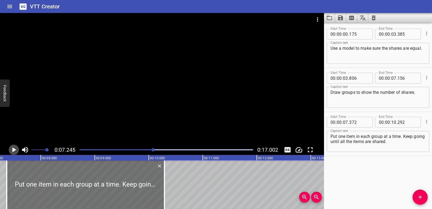
click at [16, 151] on icon "Play/Pause" at bounding box center [14, 150] width 8 height 8
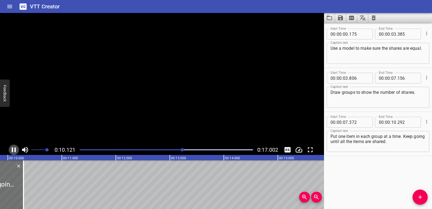
click at [16, 151] on icon "Play/Pause" at bounding box center [14, 150] width 8 height 8
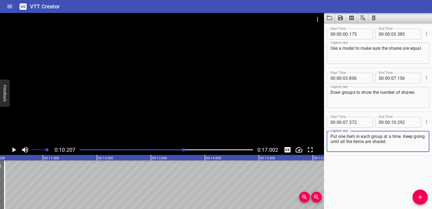
drag, startPoint x: 404, startPoint y: 135, endPoint x: 403, endPoint y: 142, distance: 6.9
click at [403, 142] on textarea "Put one item in each group at a time. Keep going until all the items are shared." at bounding box center [378, 141] width 95 height 15
type textarea "Put one item in each group at a time."
click at [423, 198] on icon "Add Cue" at bounding box center [420, 197] width 6 height 6
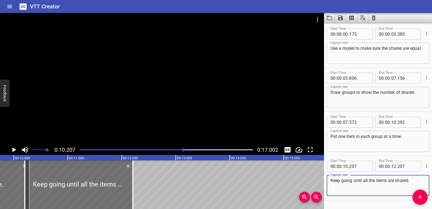
scroll to position [0, 512]
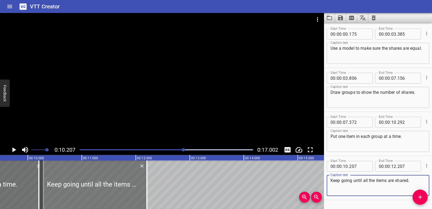
type textarea "Keep going until all the items are shared."
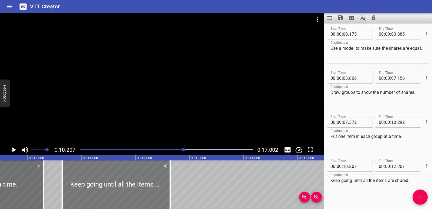
drag, startPoint x: 112, startPoint y: 184, endPoint x: 129, endPoint y: 186, distance: 17.4
click at [129, 186] on div at bounding box center [116, 184] width 108 height 49
type input "637"
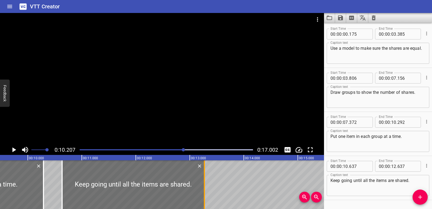
drag, startPoint x: 171, startPoint y: 184, endPoint x: 206, endPoint y: 183, distance: 34.3
click at [206, 183] on div at bounding box center [204, 184] width 5 height 49
type input "13"
type input "272"
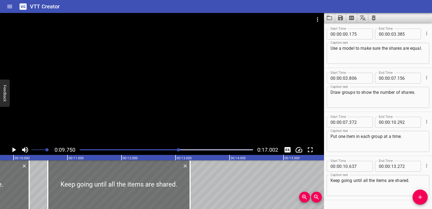
click at [15, 153] on icon "Play/Pause" at bounding box center [14, 150] width 8 height 8
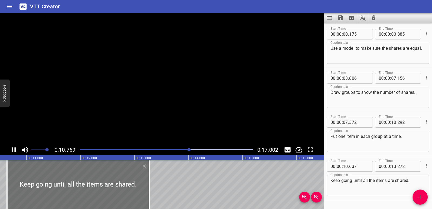
scroll to position [15, 0]
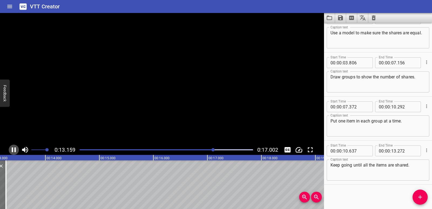
click at [15, 153] on icon "Play/Pause" at bounding box center [14, 150] width 8 height 8
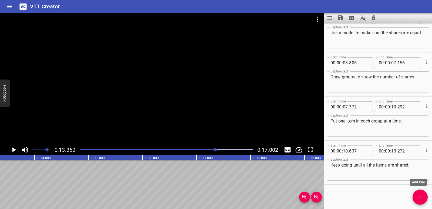
click at [416, 195] on span "Add Cue" at bounding box center [420, 197] width 15 height 6
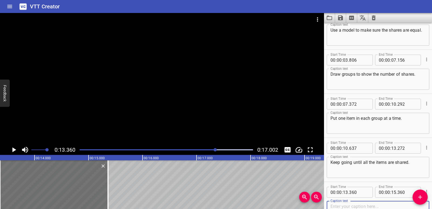
paste textarea "Finally, count the number in each group."
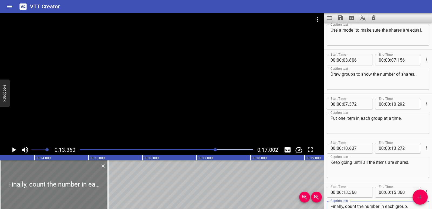
type textarea "Finally, count the number in each group."
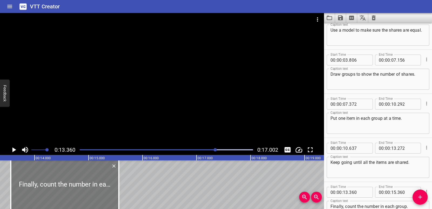
drag, startPoint x: 50, startPoint y: 189, endPoint x: 61, endPoint y: 190, distance: 10.9
click at [61, 190] on div at bounding box center [65, 184] width 108 height 49
type input "560"
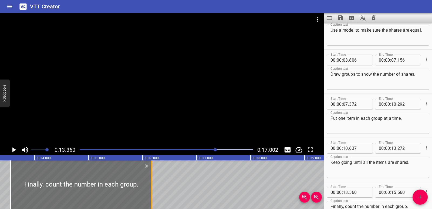
drag, startPoint x: 149, startPoint y: 183, endPoint x: 152, endPoint y: 182, distance: 3.4
click at [152, 182] on div at bounding box center [151, 184] width 1 height 49
type input "16"
type input "165"
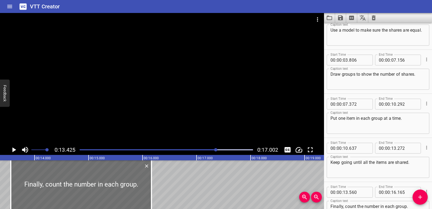
scroll to position [0, 725]
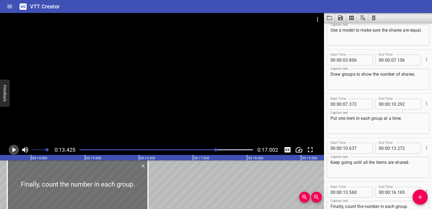
click at [15, 150] on icon "Play/Pause" at bounding box center [14, 149] width 4 height 5
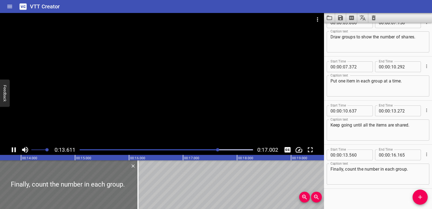
scroll to position [59, 0]
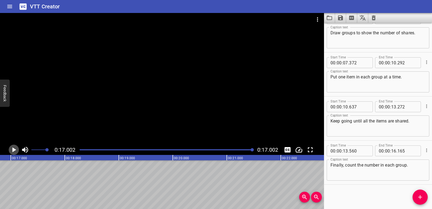
click at [15, 150] on icon "Play/Pause" at bounding box center [14, 149] width 4 height 5
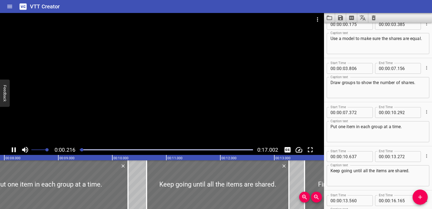
scroll to position [0, 0]
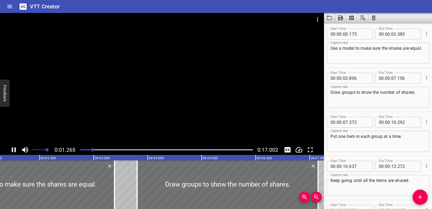
click at [15, 148] on icon "Play/Pause" at bounding box center [14, 149] width 4 height 5
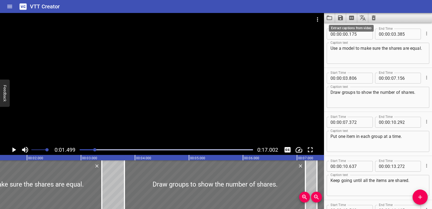
click at [351, 17] on icon "Extract captions from video" at bounding box center [351, 18] width 5 height 4
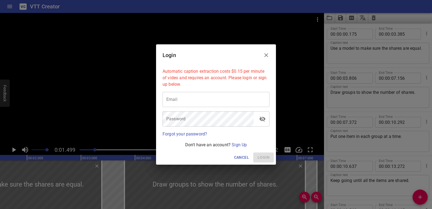
click at [267, 56] on icon "Close" at bounding box center [266, 55] width 4 height 4
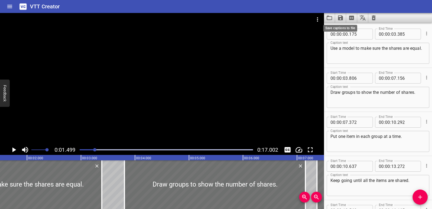
click at [341, 17] on icon "Save captions to file" at bounding box center [340, 17] width 5 height 5
click at [344, 28] on li "Save to VTT file" at bounding box center [355, 30] width 40 height 10
click at [280, 8] on div "VTT Creator" at bounding box center [216, 6] width 432 height 13
